Goal: Transaction & Acquisition: Purchase product/service

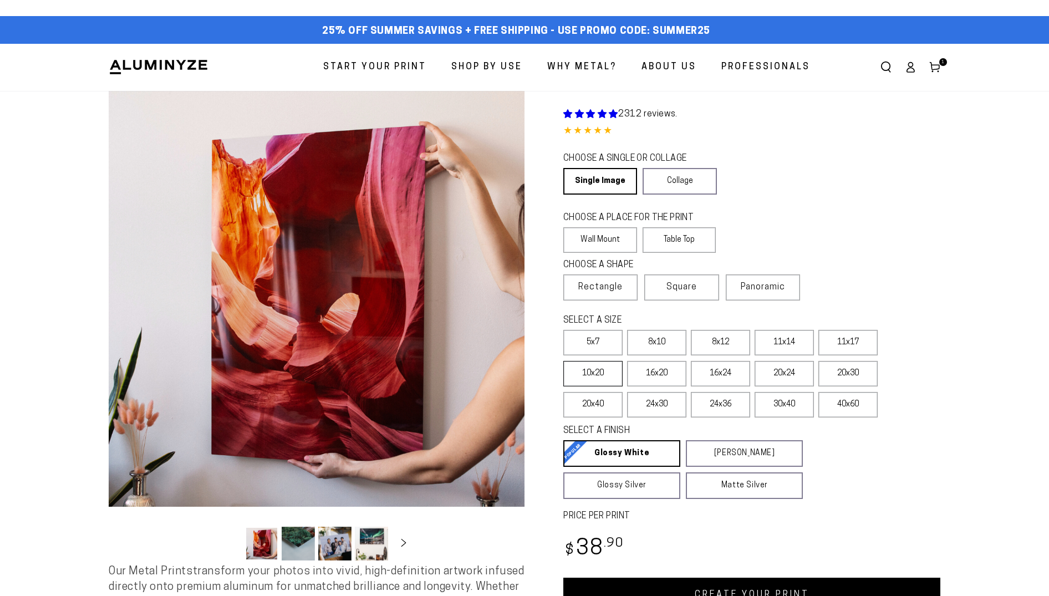
select select "**********"
click at [784, 342] on label "11x14" at bounding box center [784, 343] width 59 height 26
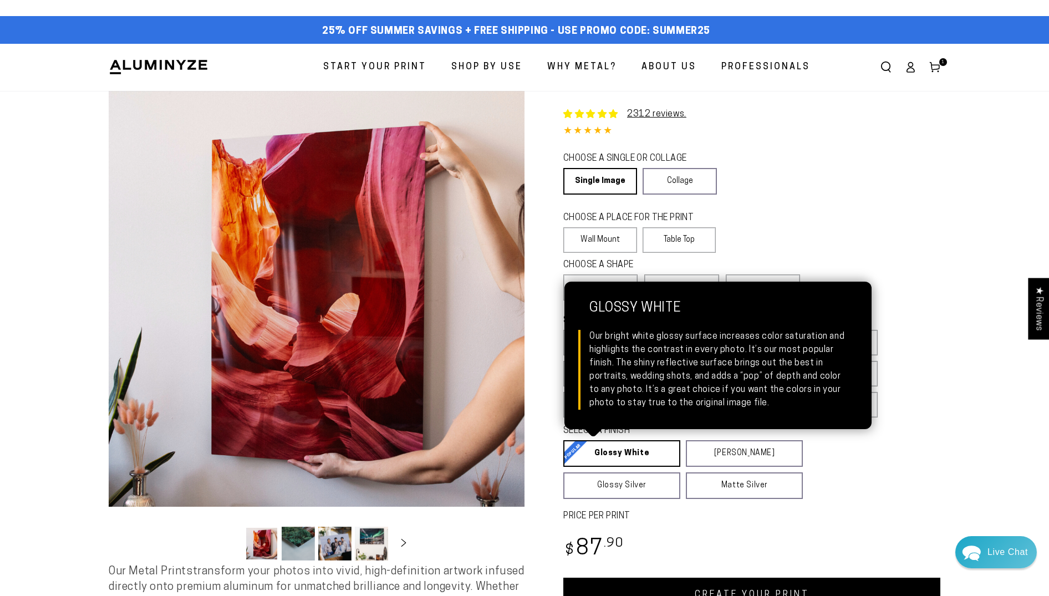
click at [615, 451] on link "Glossy White Glossy White Our bright white glossy surface increases color satur…" at bounding box center [621, 453] width 117 height 27
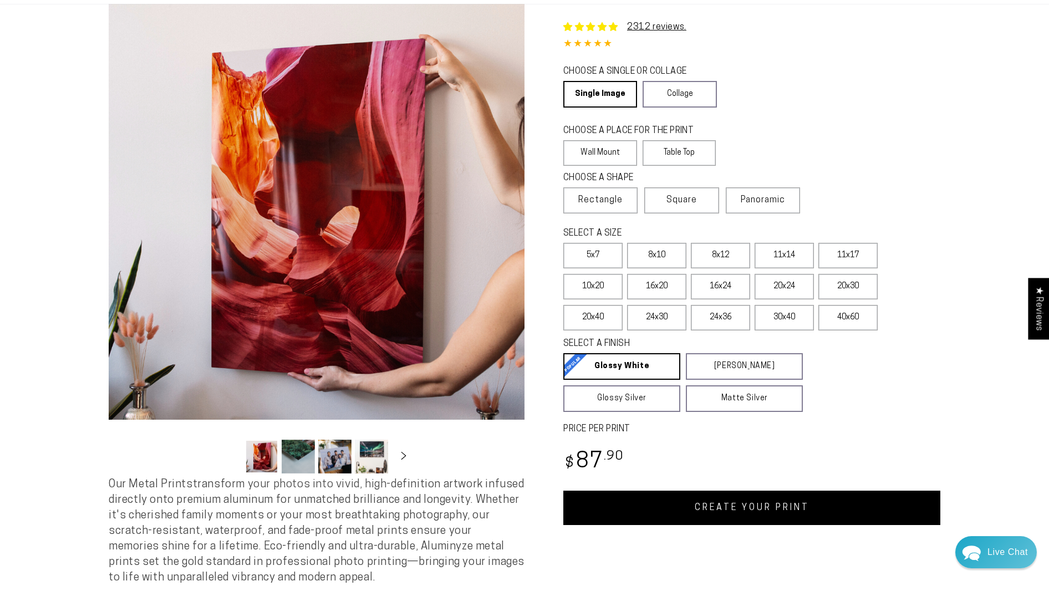
scroll to position [86, 0]
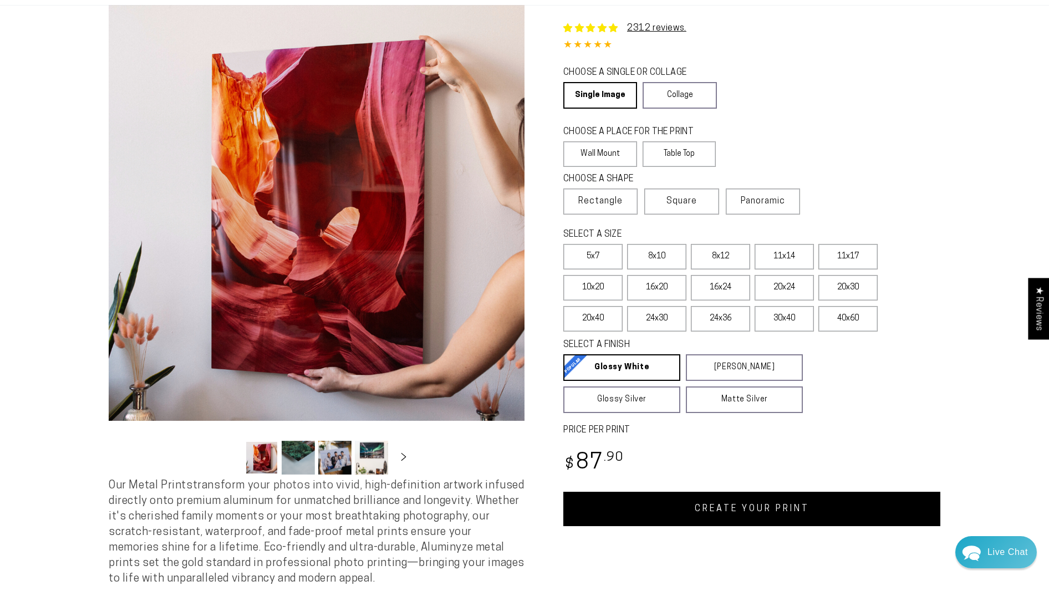
click at [722, 507] on link "CREATE YOUR PRINT" at bounding box center [751, 509] width 377 height 34
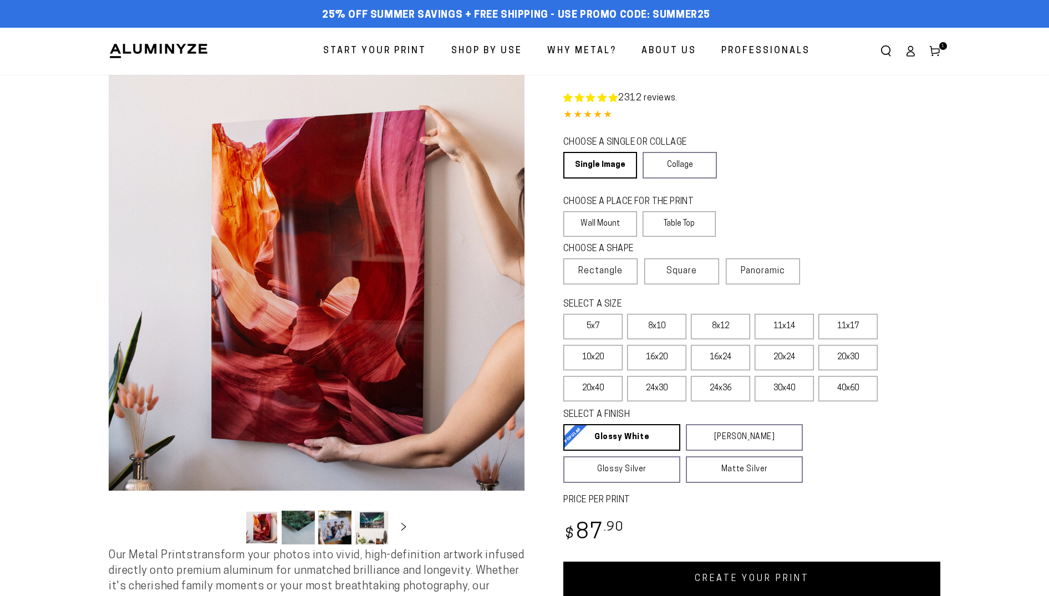
select select "**********"
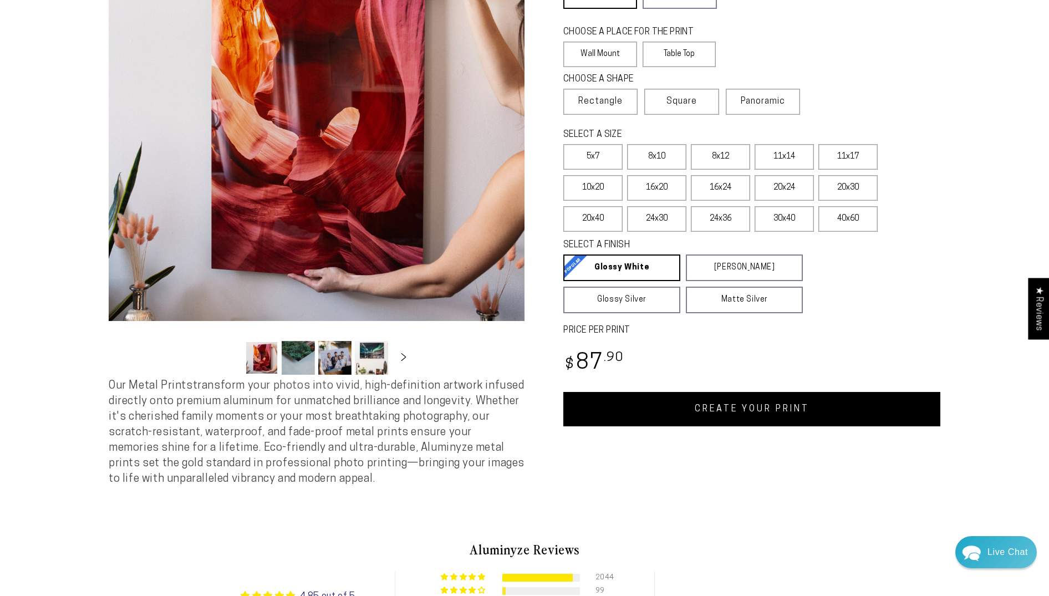
scroll to position [171, 0]
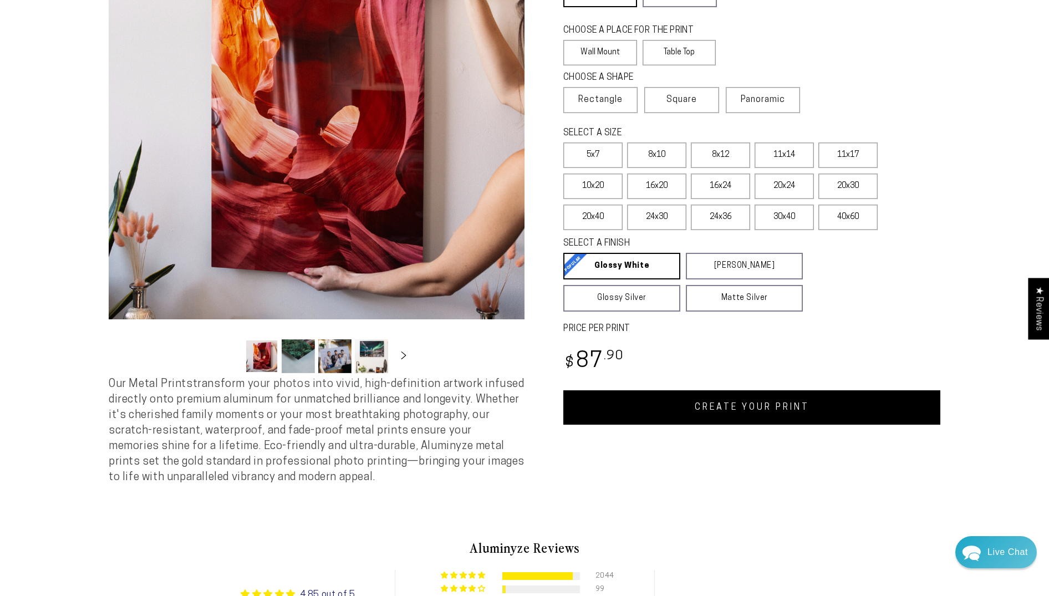
click at [738, 403] on link "CREATE YOUR PRINT" at bounding box center [751, 407] width 377 height 34
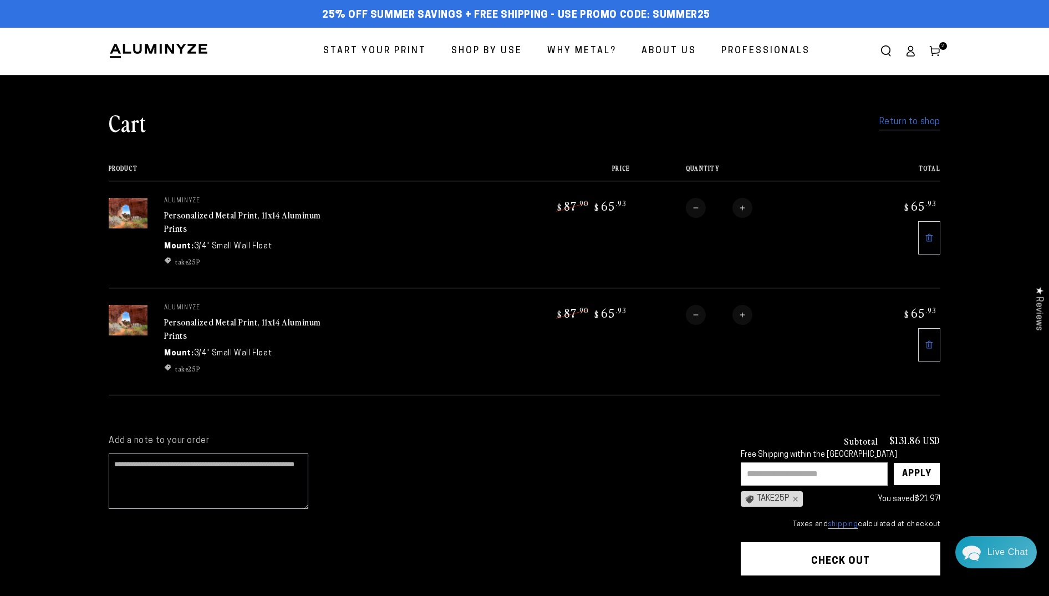
click at [769, 470] on input "text" at bounding box center [814, 474] width 147 height 23
click at [765, 501] on div "TAKE25P ×" at bounding box center [772, 499] width 62 height 16
click at [767, 497] on div "TAKE25P ×" at bounding box center [772, 499] width 62 height 16
click at [918, 470] on div "Apply" at bounding box center [916, 474] width 29 height 22
click at [856, 562] on button "Check out" at bounding box center [841, 558] width 200 height 33
